Goal: Navigation & Orientation: Find specific page/section

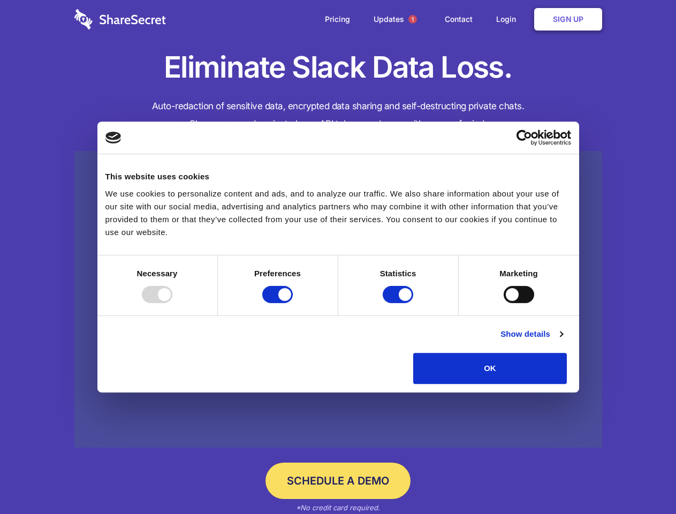
click at [172, 303] on div at bounding box center [157, 294] width 31 height 17
click at [293, 303] on input "Preferences" at bounding box center [277, 294] width 31 height 17
checkbox input "false"
click at [400, 303] on input "Statistics" at bounding box center [398, 294] width 31 height 17
checkbox input "false"
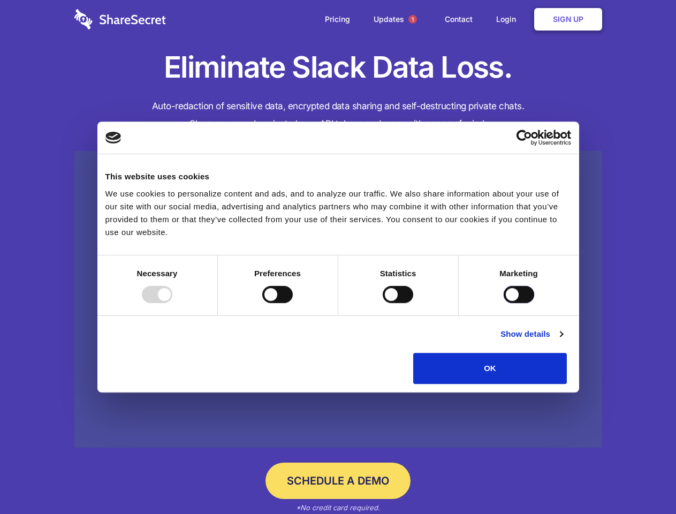
click at [504, 303] on input "Marketing" at bounding box center [519, 294] width 31 height 17
checkbox input "true"
click at [563, 341] on link "Show details" at bounding box center [532, 334] width 62 height 13
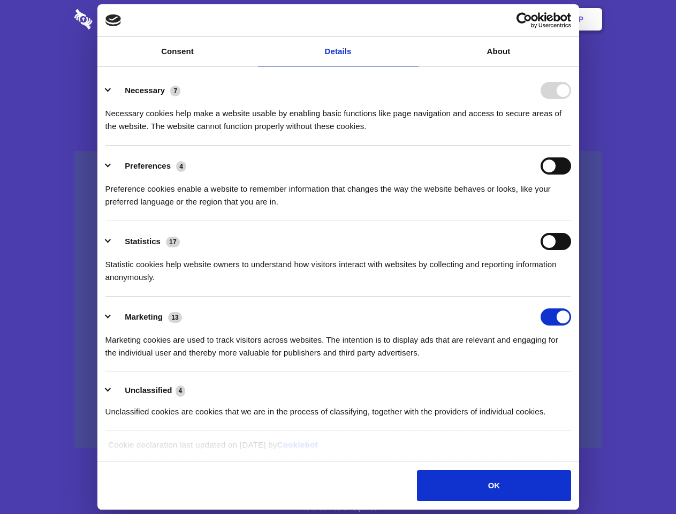
click at [571, 146] on li "Necessary 7 Necessary cookies help make a website usable by enabling basic func…" at bounding box center [339, 108] width 466 height 76
click at [412, 19] on span "1" at bounding box center [413, 19] width 9 height 9
